Goal: Information Seeking & Learning: Check status

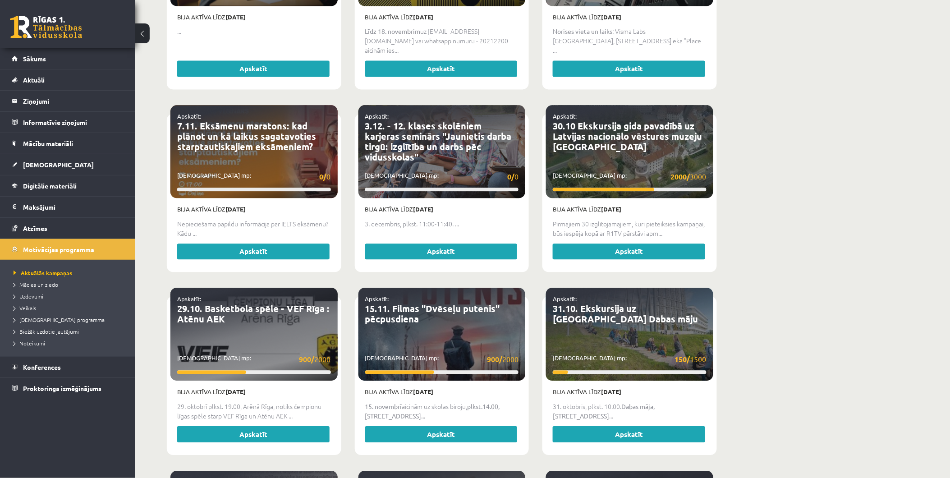
scroll to position [672, 0]
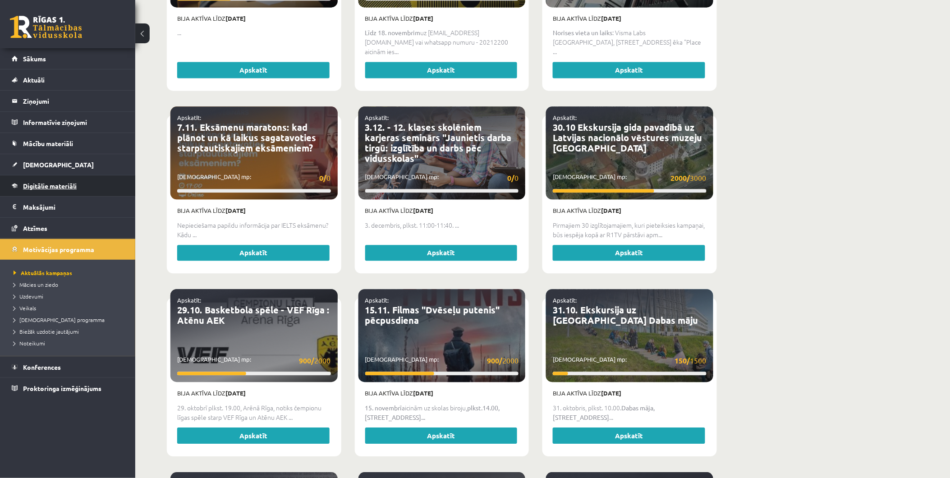
click at [51, 188] on span "Digitālie materiāli" at bounding box center [50, 186] width 54 height 8
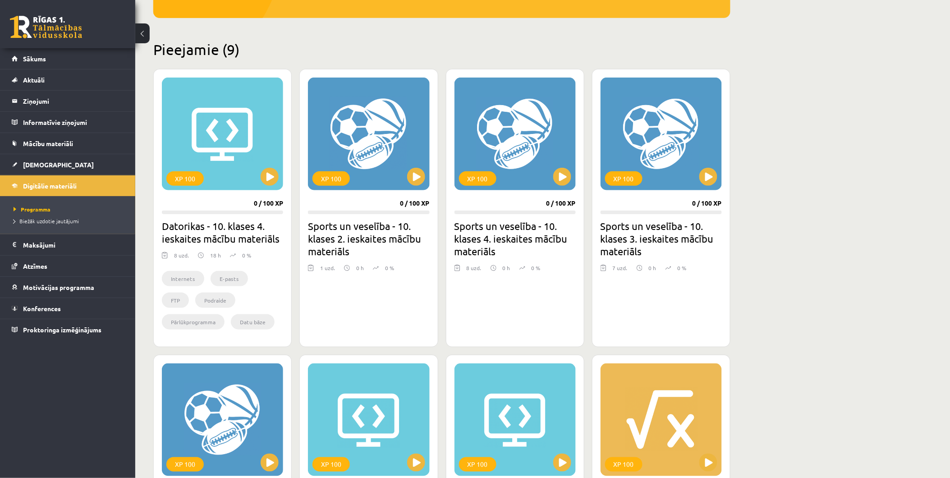
scroll to position [137, 0]
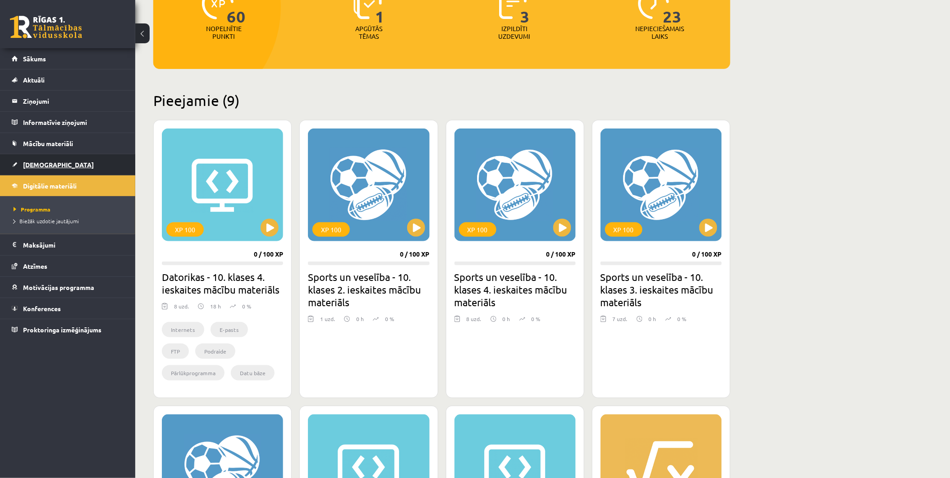
click at [51, 161] on link "[DEMOGRAPHIC_DATA]" at bounding box center [68, 164] width 112 height 21
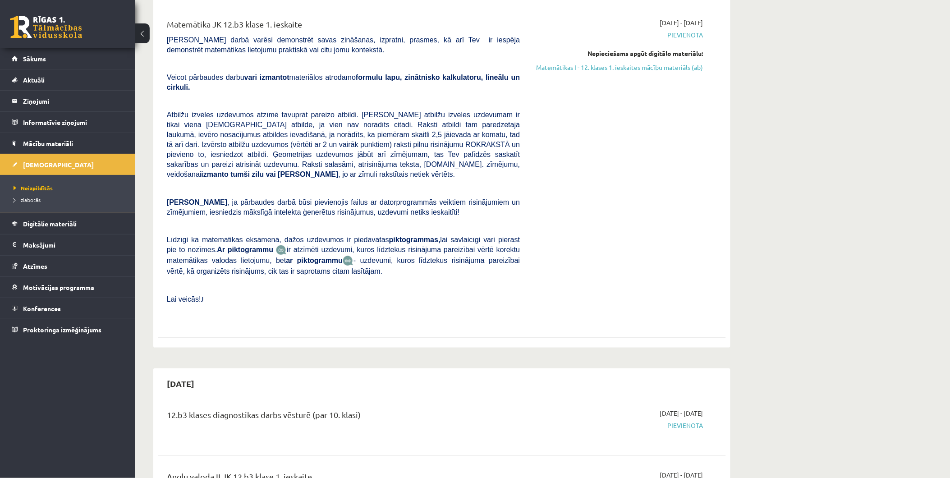
scroll to position [150, 0]
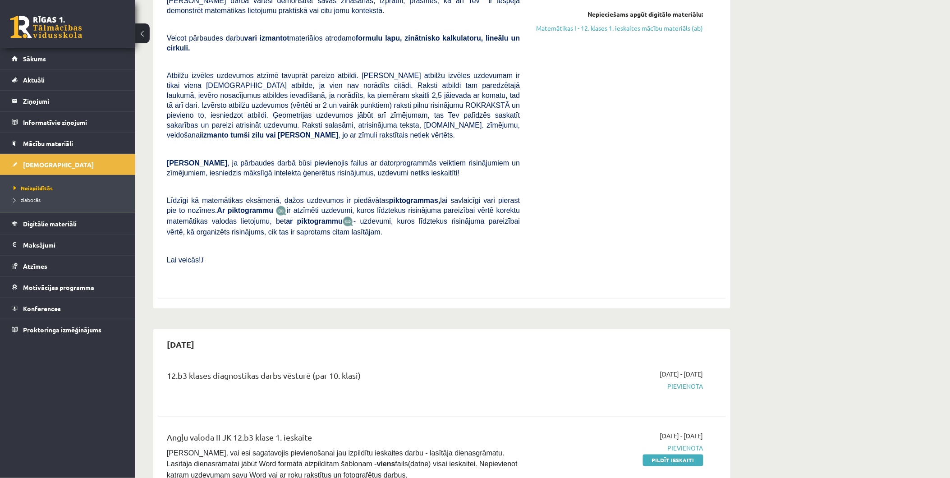
drag, startPoint x: 622, startPoint y: 221, endPoint x: 607, endPoint y: 225, distance: 15.2
click at [607, 225] on div "[DATE] - [DATE] [GEOGRAPHIC_DATA] Nepieciešams apgūt digitālo materiālu: Matemā…" at bounding box center [619, 131] width 184 height 305
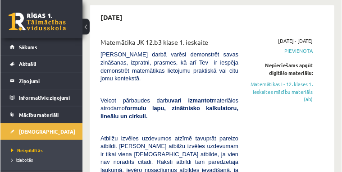
scroll to position [78, 0]
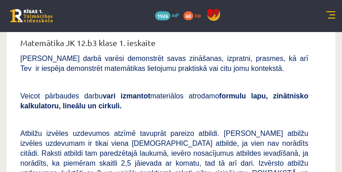
drag, startPoint x: 88, startPoint y: 27, endPoint x: 130, endPoint y: 29, distance: 42.0
click at [130, 29] on div "10 Dāvanas 1926 mP 60 xp" at bounding box center [171, 16] width 342 height 32
click at [328, 16] on link at bounding box center [330, 15] width 9 height 9
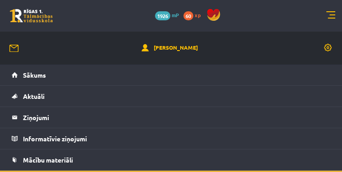
click at [334, 17] on link at bounding box center [330, 15] width 9 height 9
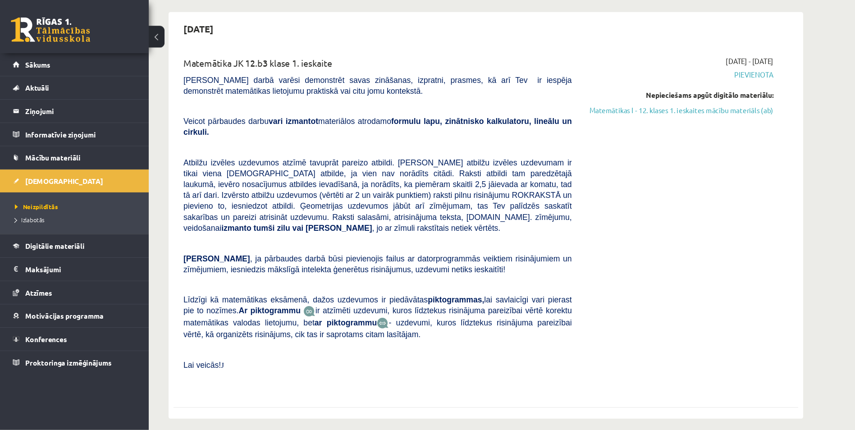
scroll to position [78, 0]
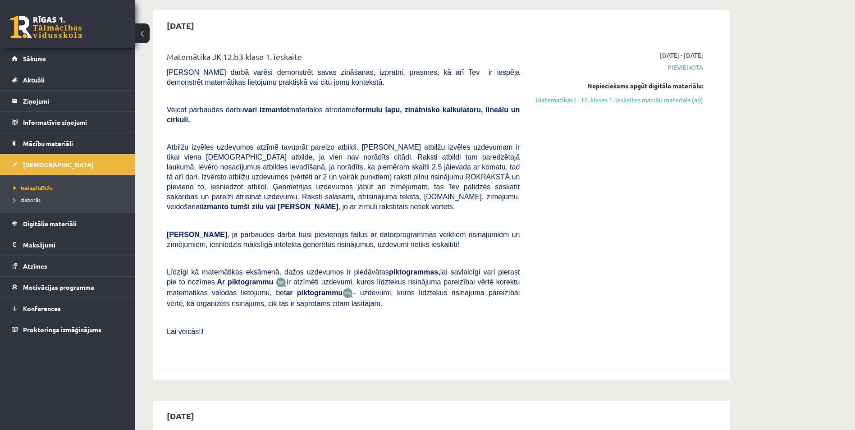
drag, startPoint x: 691, startPoint y: 172, endPoint x: 695, endPoint y: 165, distance: 8.1
click at [695, 165] on div "[DATE] - [DATE] [GEOGRAPHIC_DATA] Nepieciešams apgūt digitālo materiālu: Matemā…" at bounding box center [619, 203] width 184 height 305
